Goal: Transaction & Acquisition: Subscribe to service/newsletter

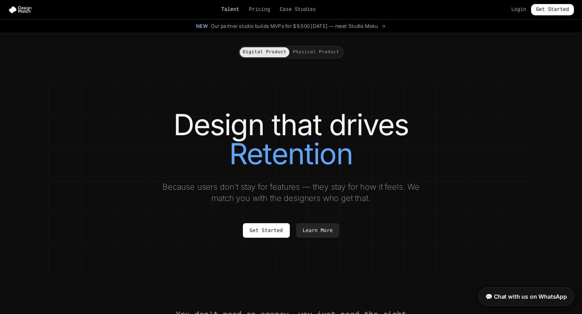
click at [232, 9] on link "Talent" at bounding box center [230, 9] width 18 height 6
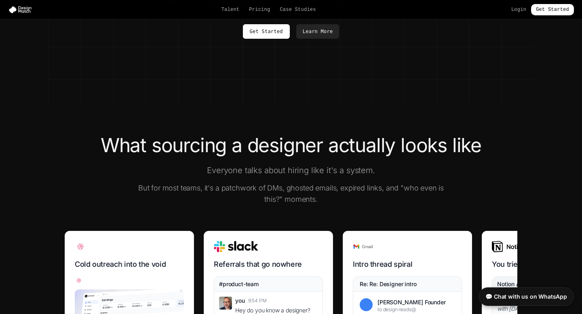
scroll to position [116, 0]
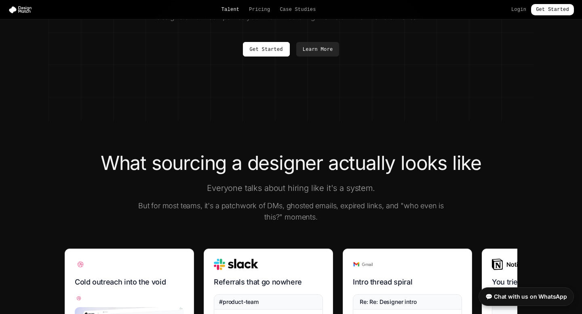
click at [228, 7] on link "Talent" at bounding box center [230, 9] width 18 height 6
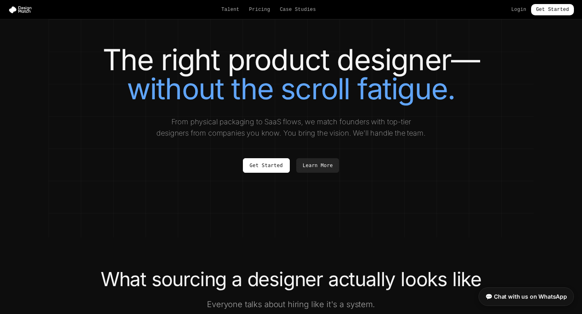
click at [265, 13] on div "Talent Pricing Case Studies Login Get Started" at bounding box center [291, 9] width 582 height 11
click at [262, 8] on link "Pricing" at bounding box center [259, 9] width 21 height 6
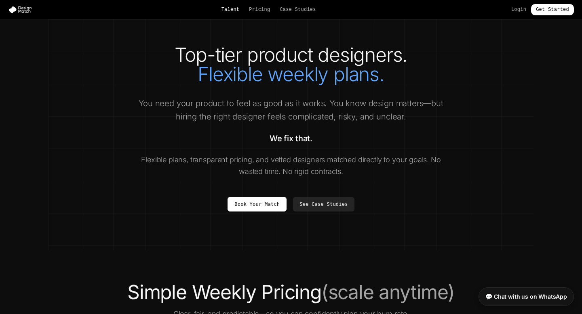
click at [224, 7] on link "Talent" at bounding box center [230, 9] width 18 height 6
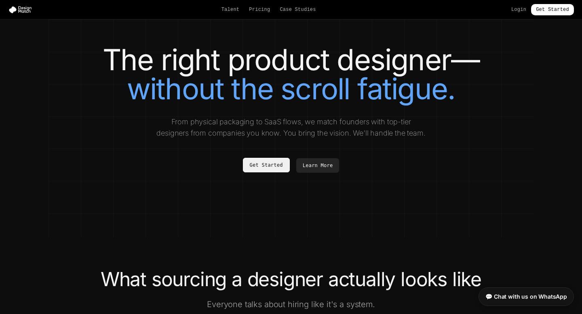
click at [278, 166] on link "Get Started" at bounding box center [266, 165] width 47 height 15
